Goal: Task Accomplishment & Management: Manage account settings

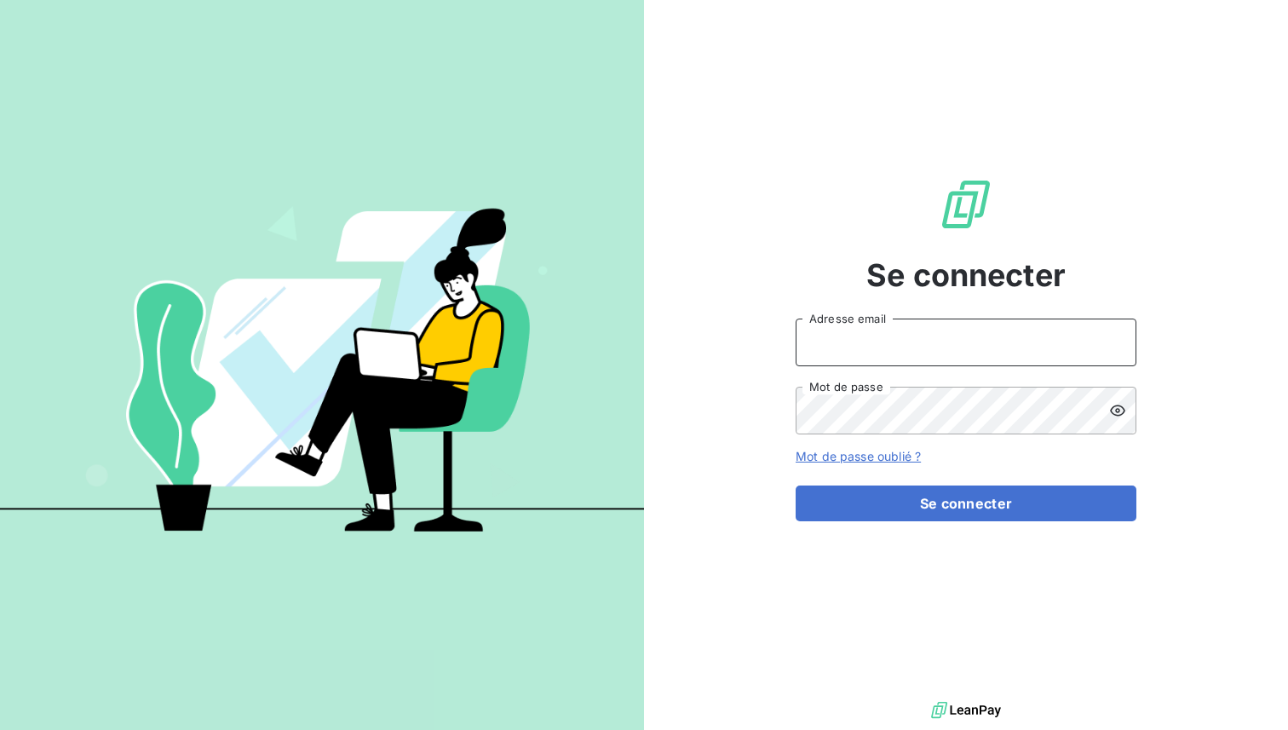
click at [862, 345] on input "Adresse email" at bounding box center [966, 343] width 341 height 48
type input "admin@ctc"
click at [796, 486] on button "Se connecter" at bounding box center [966, 504] width 341 height 36
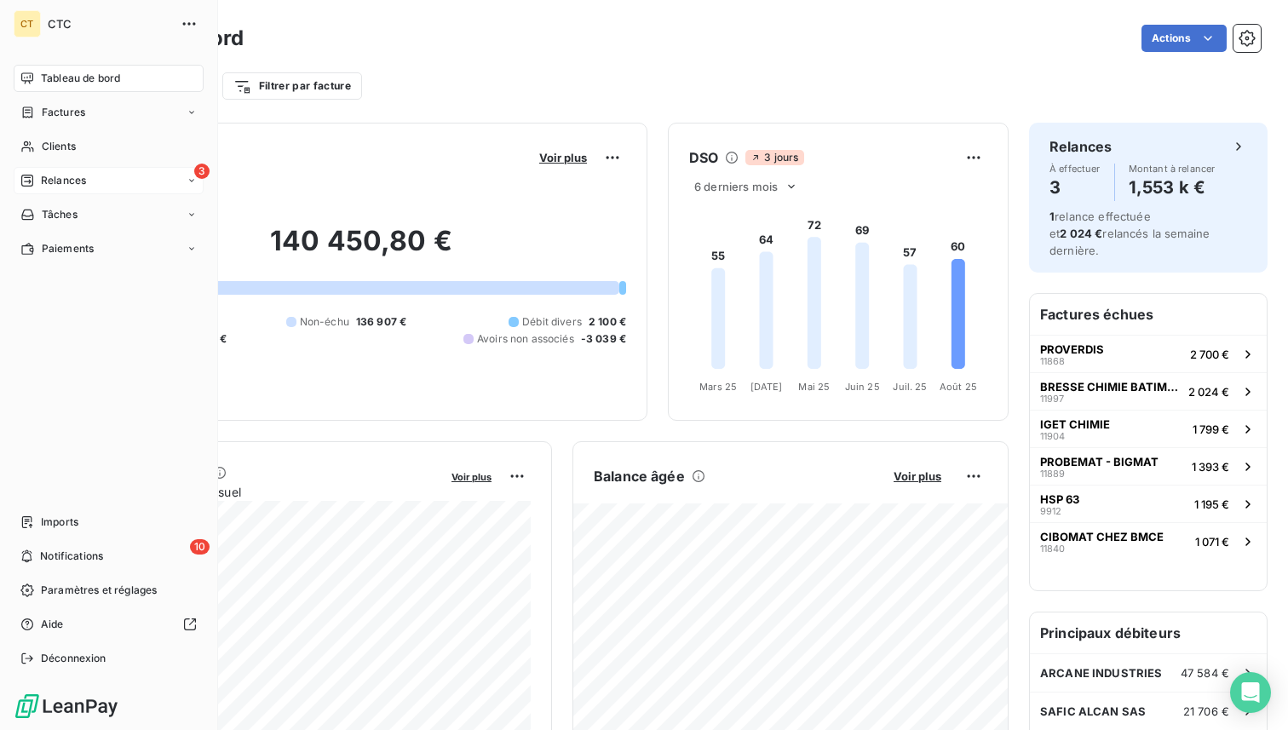
click at [89, 181] on div "3 Relances" at bounding box center [109, 180] width 190 height 27
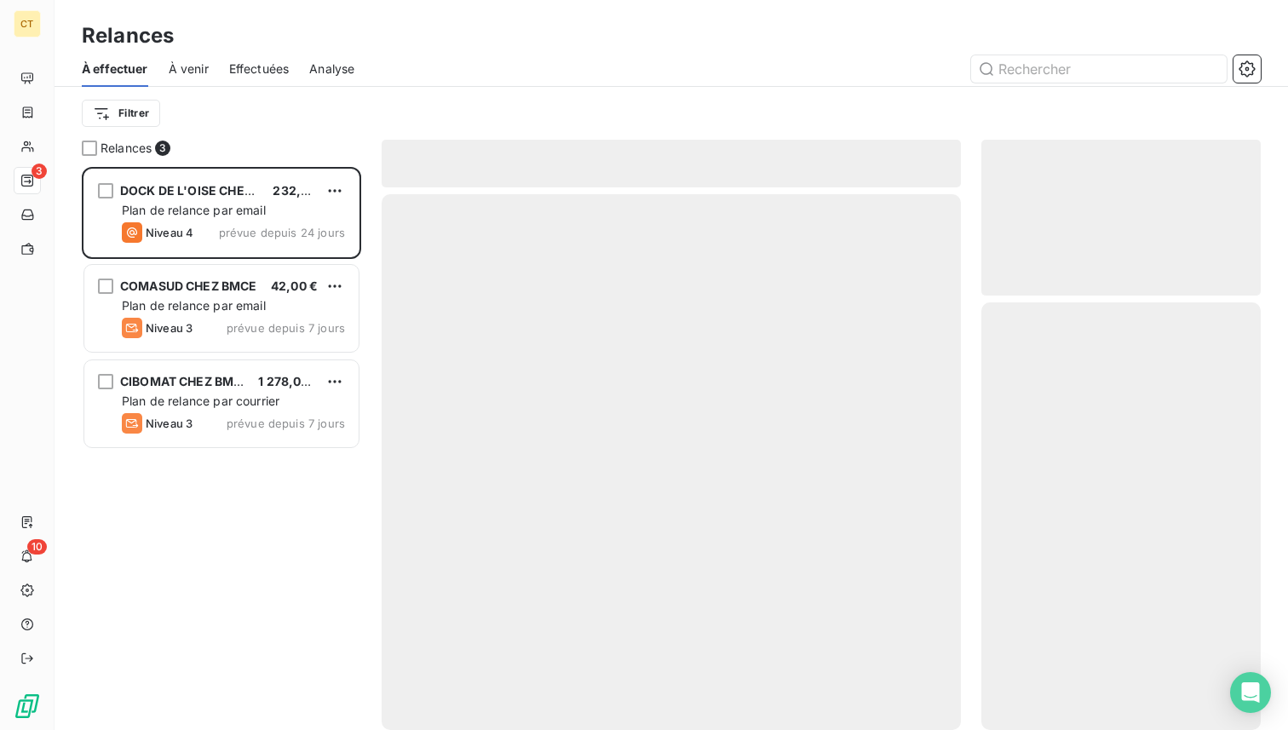
scroll to position [563, 279]
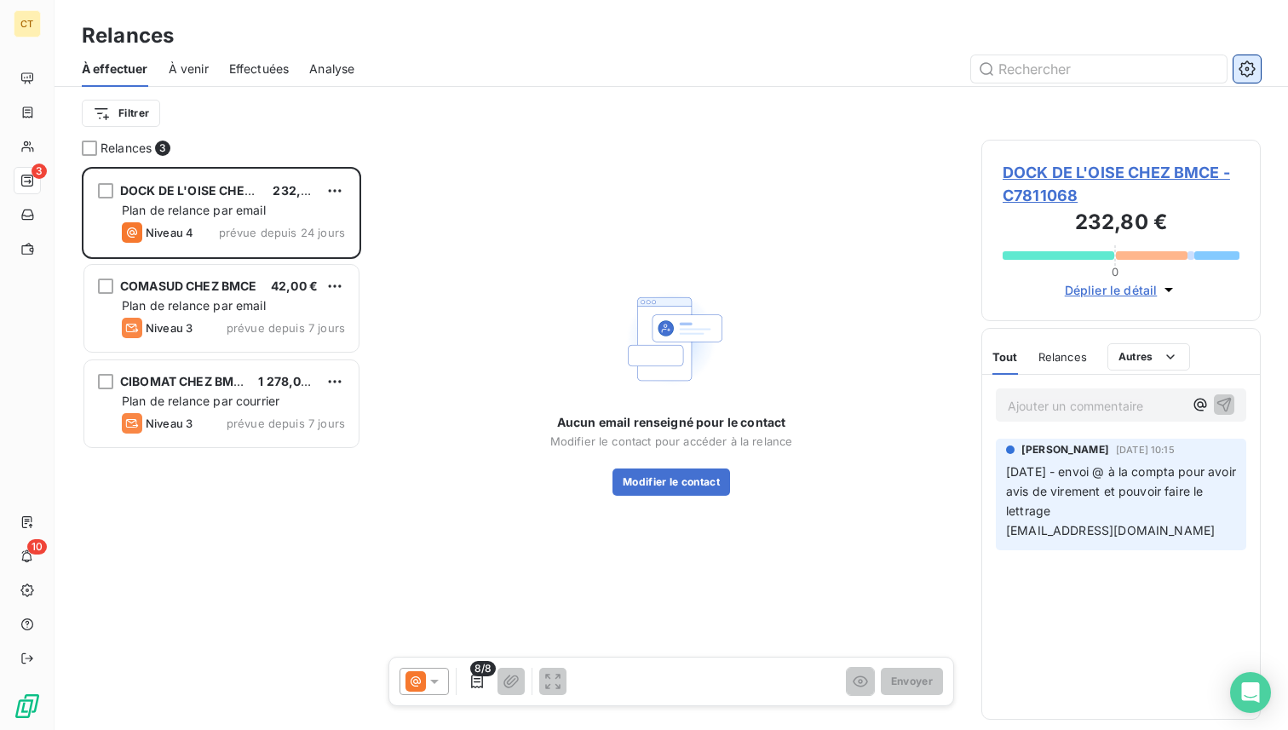
click at [1249, 72] on icon "button" at bounding box center [1247, 69] width 17 height 17
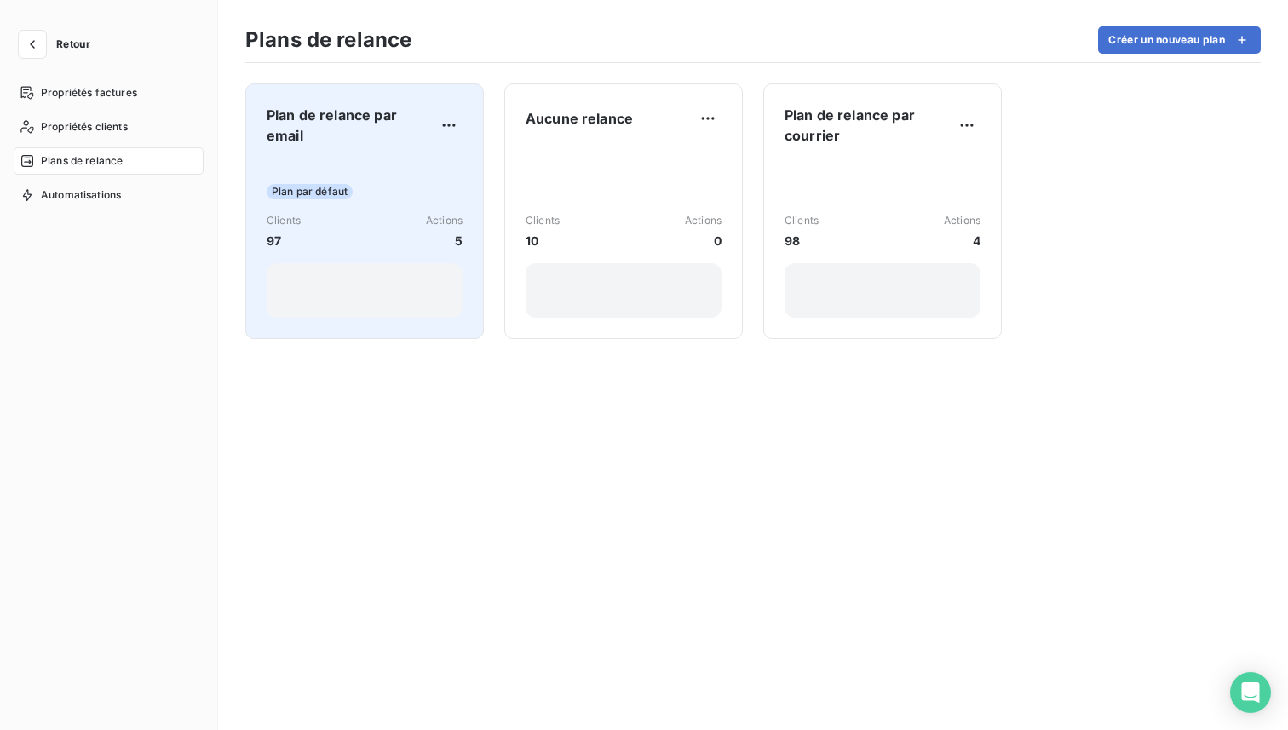
click at [388, 175] on div "Plan par défaut Clients 97 Actions 5" at bounding box center [365, 238] width 196 height 158
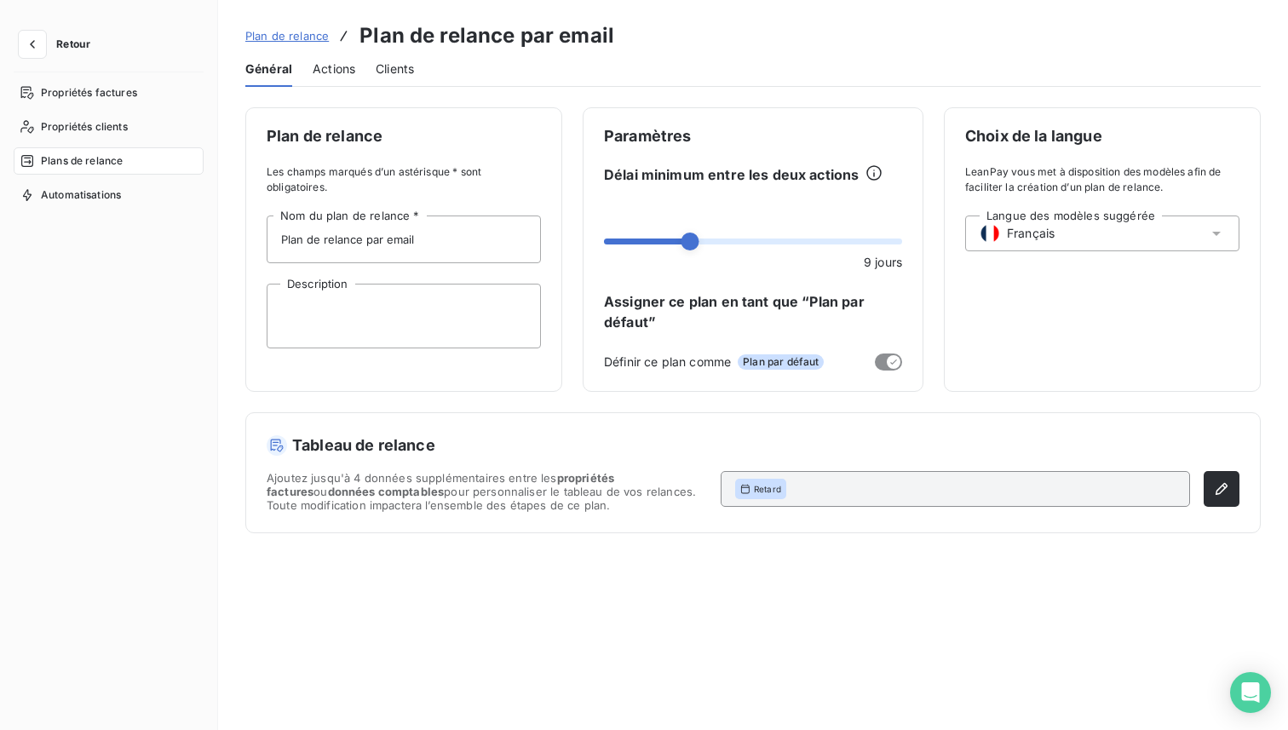
click at [341, 66] on span "Actions" at bounding box center [334, 69] width 43 height 17
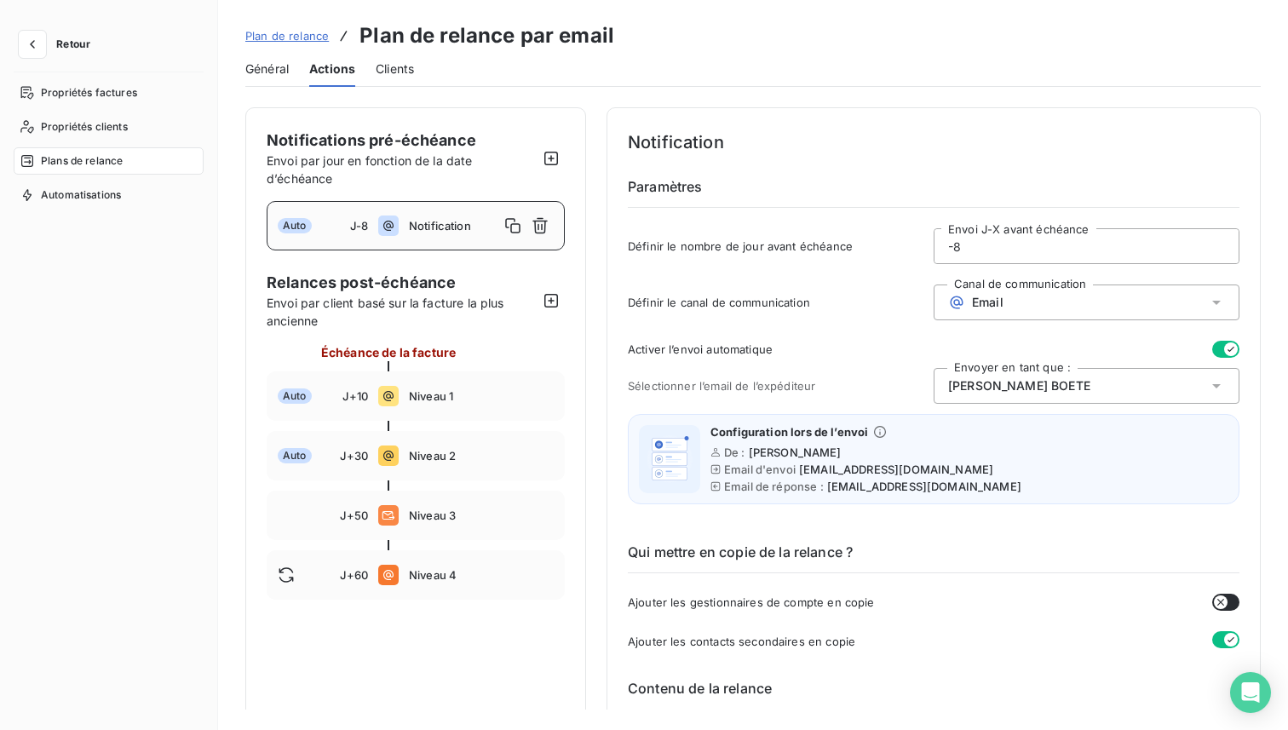
click at [287, 27] on link "Plan de relance" at bounding box center [287, 35] width 84 height 17
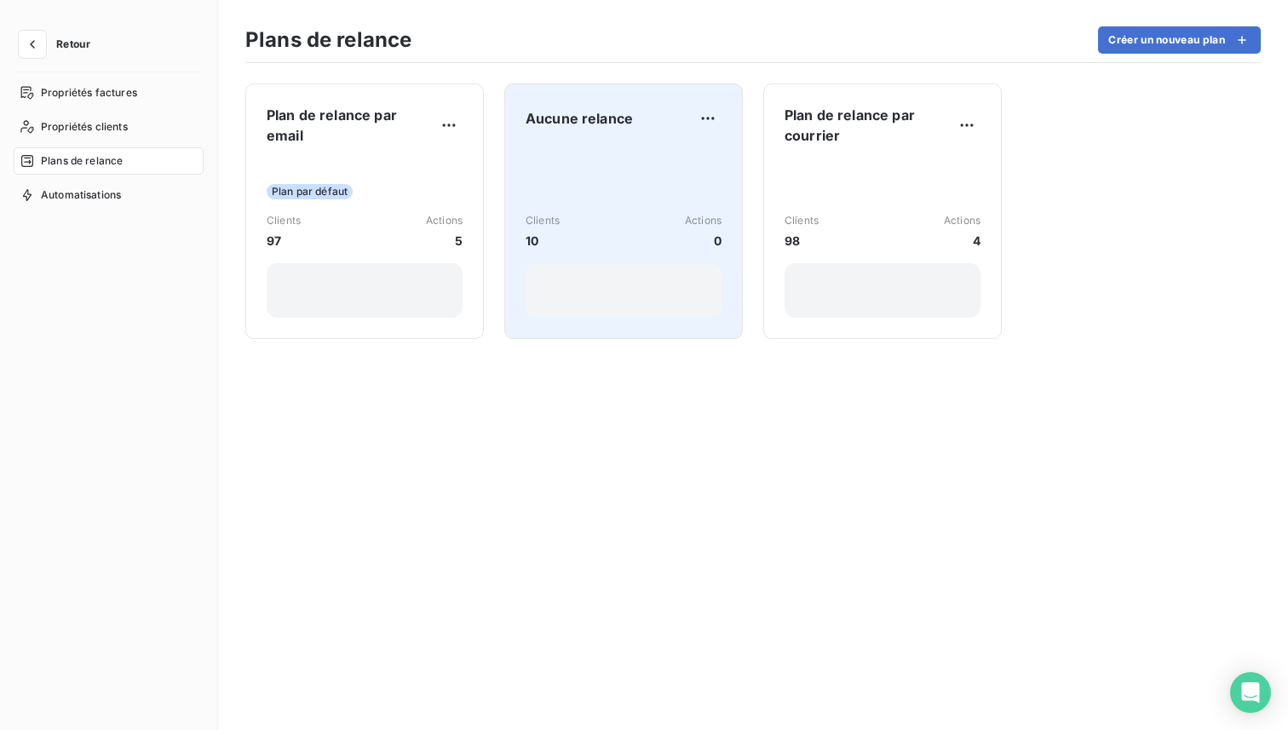
click at [643, 164] on div "Clients 10 Actions 0" at bounding box center [624, 232] width 196 height 172
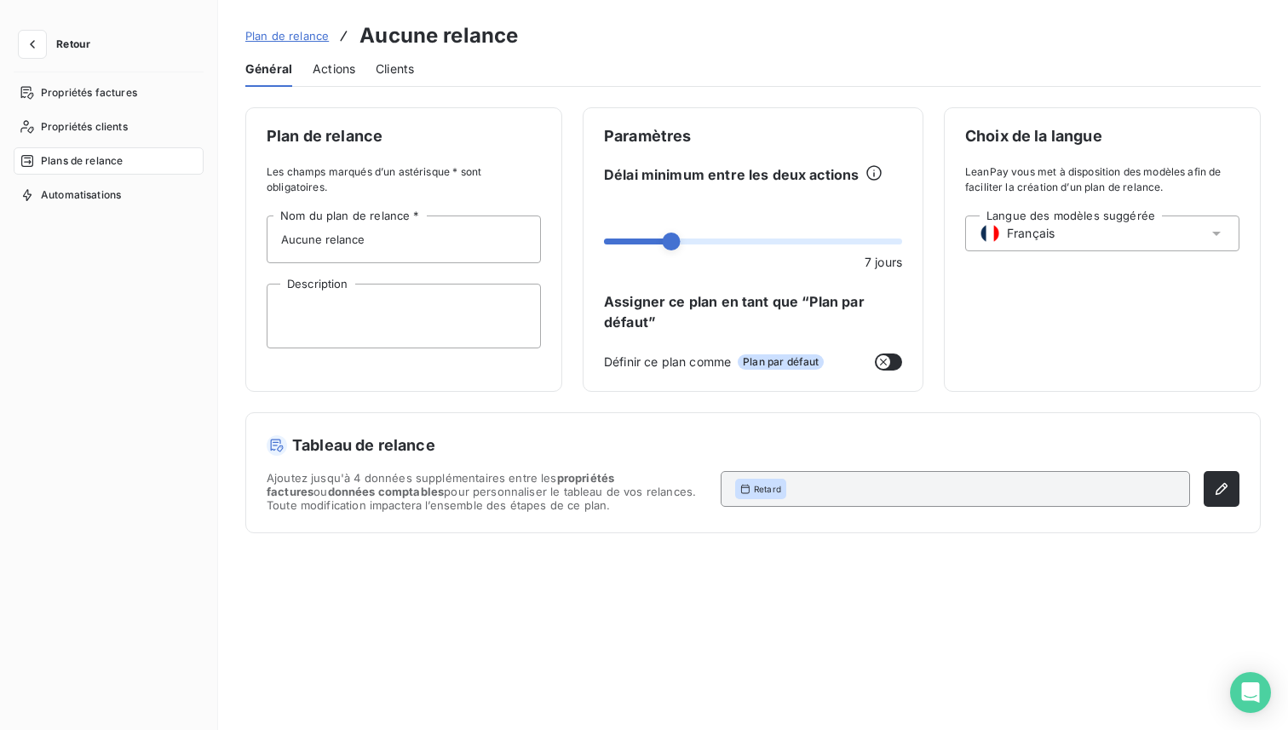
click at [336, 74] on span "Actions" at bounding box center [334, 69] width 43 height 17
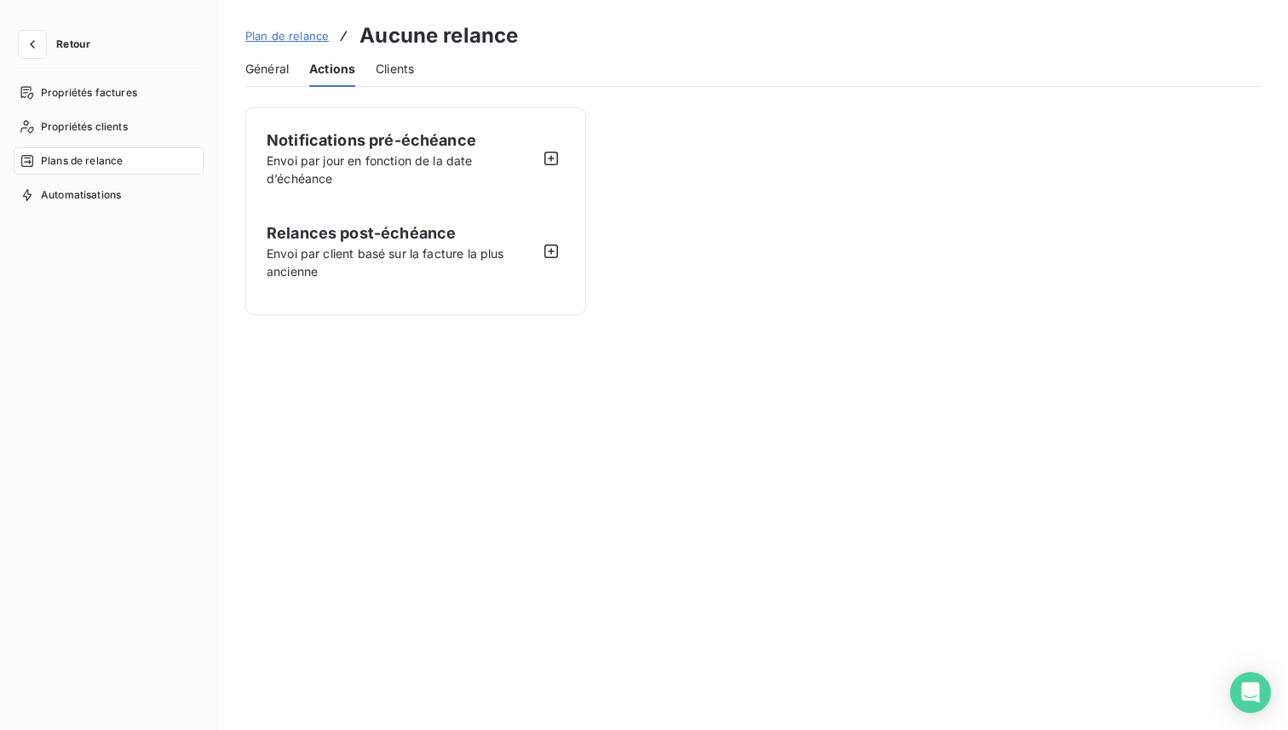
click at [291, 26] on div "Plan de relance Aucune relance" at bounding box center [381, 35] width 273 height 31
click at [293, 34] on span "Plan de relance" at bounding box center [287, 36] width 84 height 14
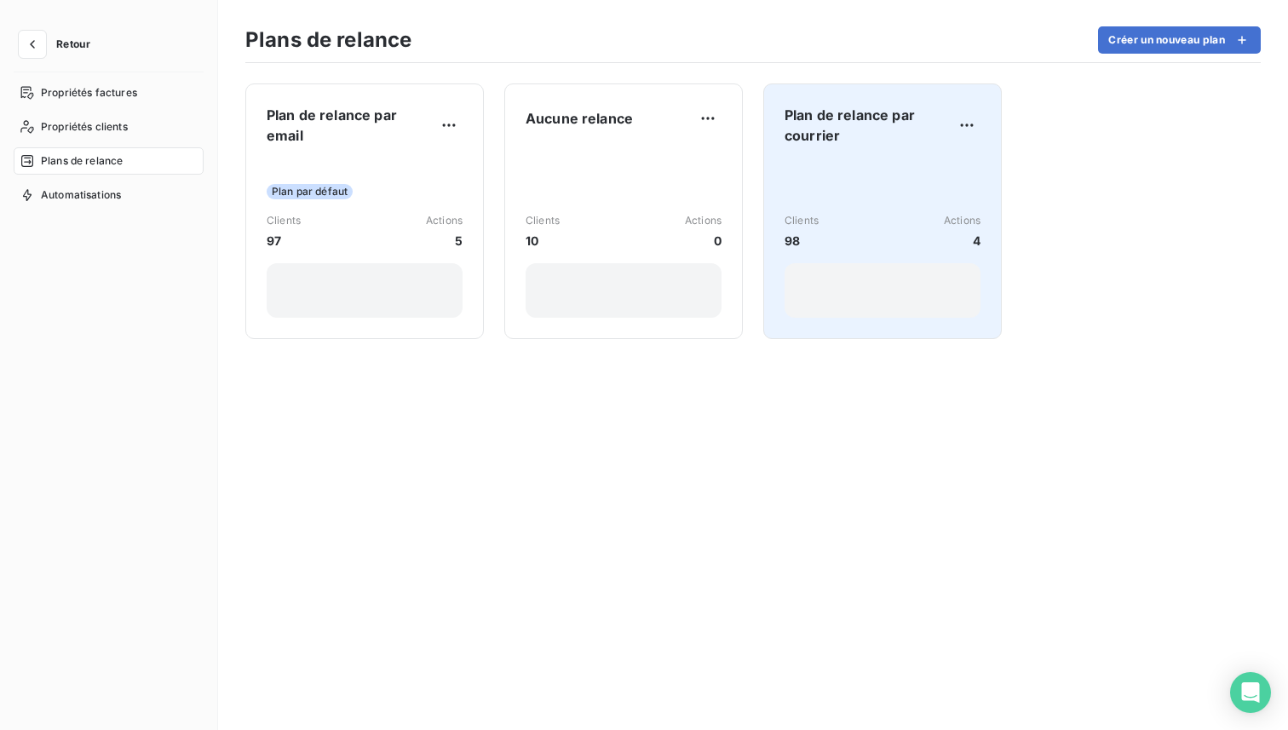
click at [844, 185] on div "Clients 98 Actions 4" at bounding box center [883, 238] width 196 height 158
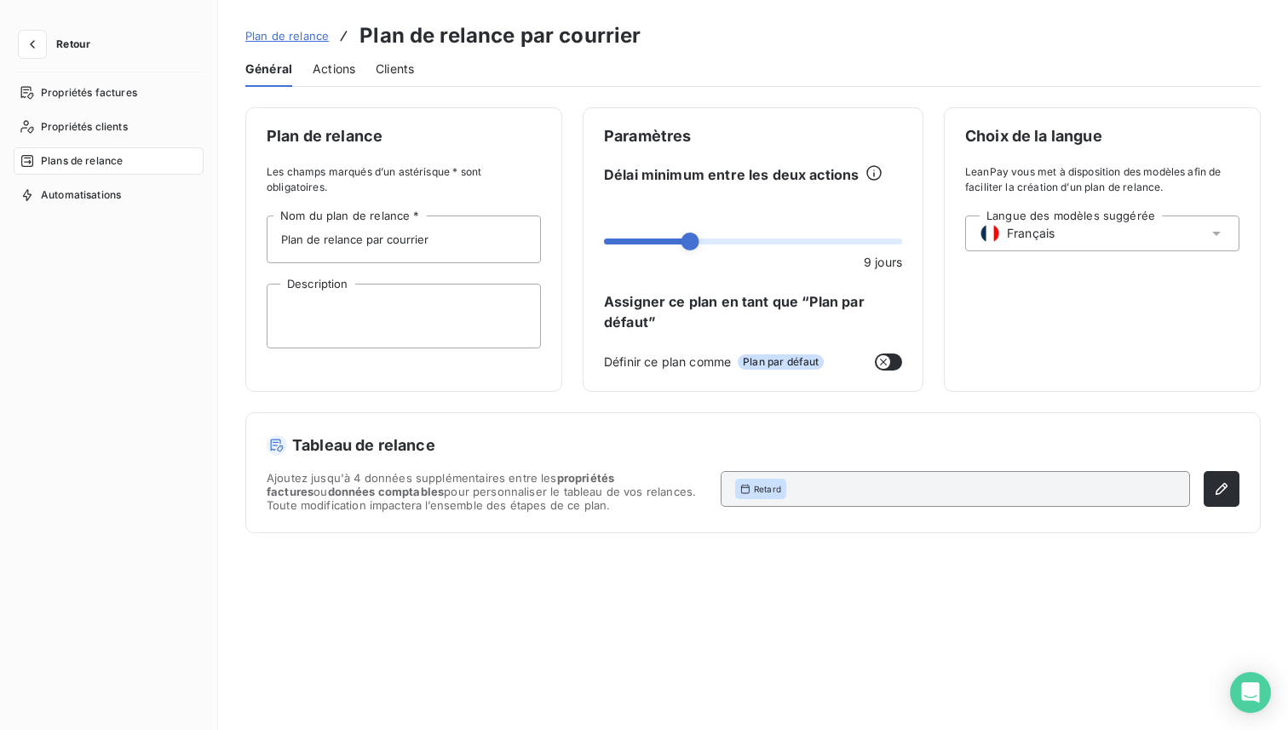
click at [343, 70] on span "Actions" at bounding box center [334, 69] width 43 height 17
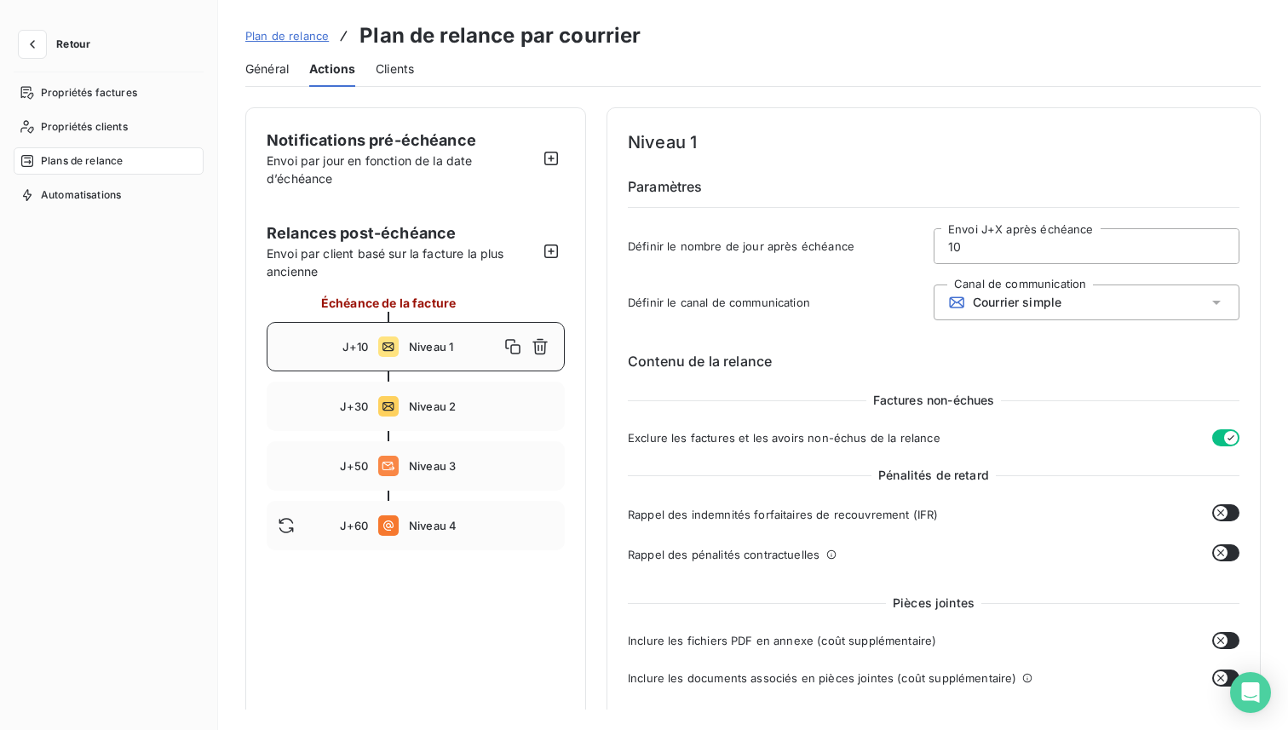
click at [297, 33] on span "Plan de relance" at bounding box center [287, 36] width 84 height 14
